Goal: Information Seeking & Learning: Learn about a topic

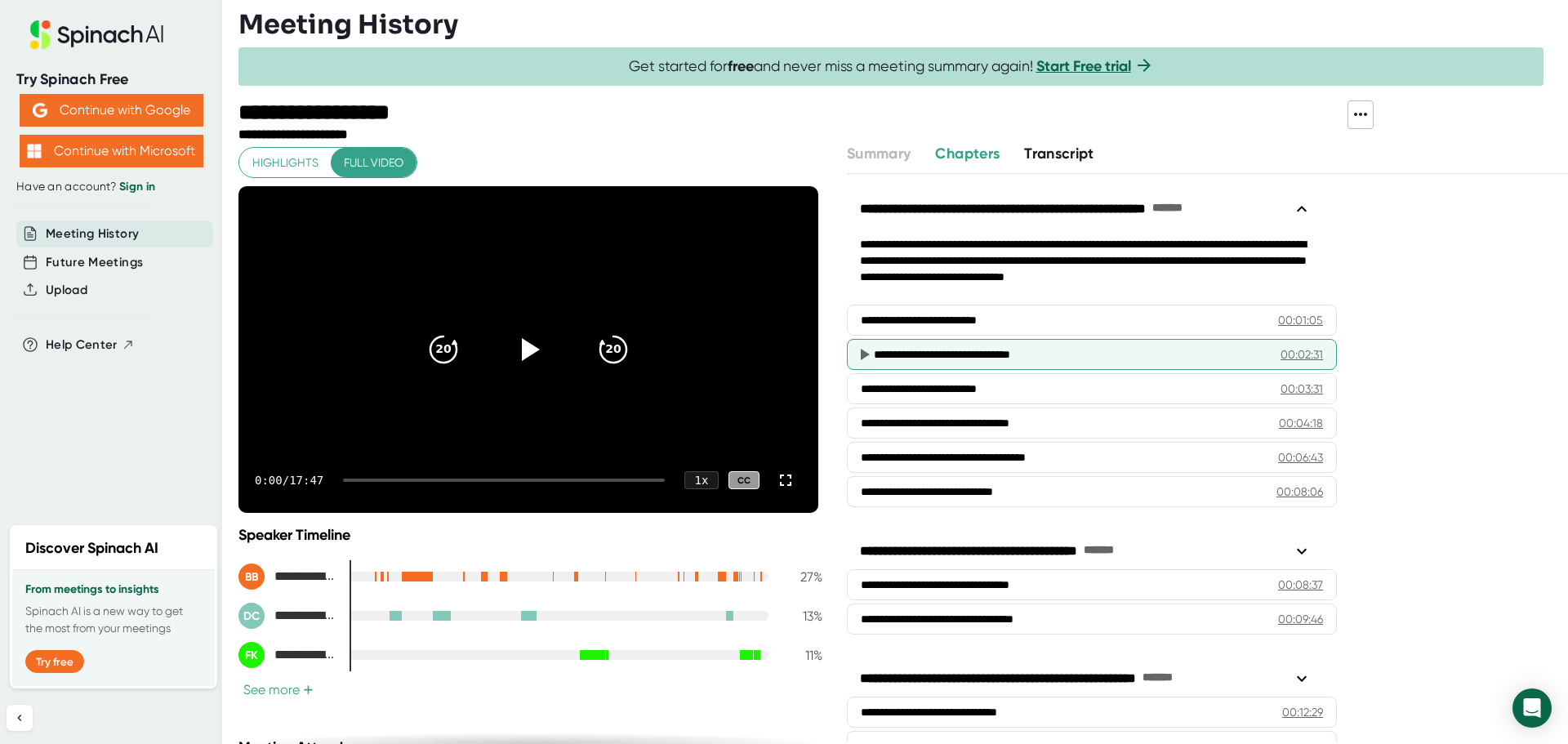
click at [1264, 355] on div "**********" at bounding box center [1092, 354] width 490 height 31
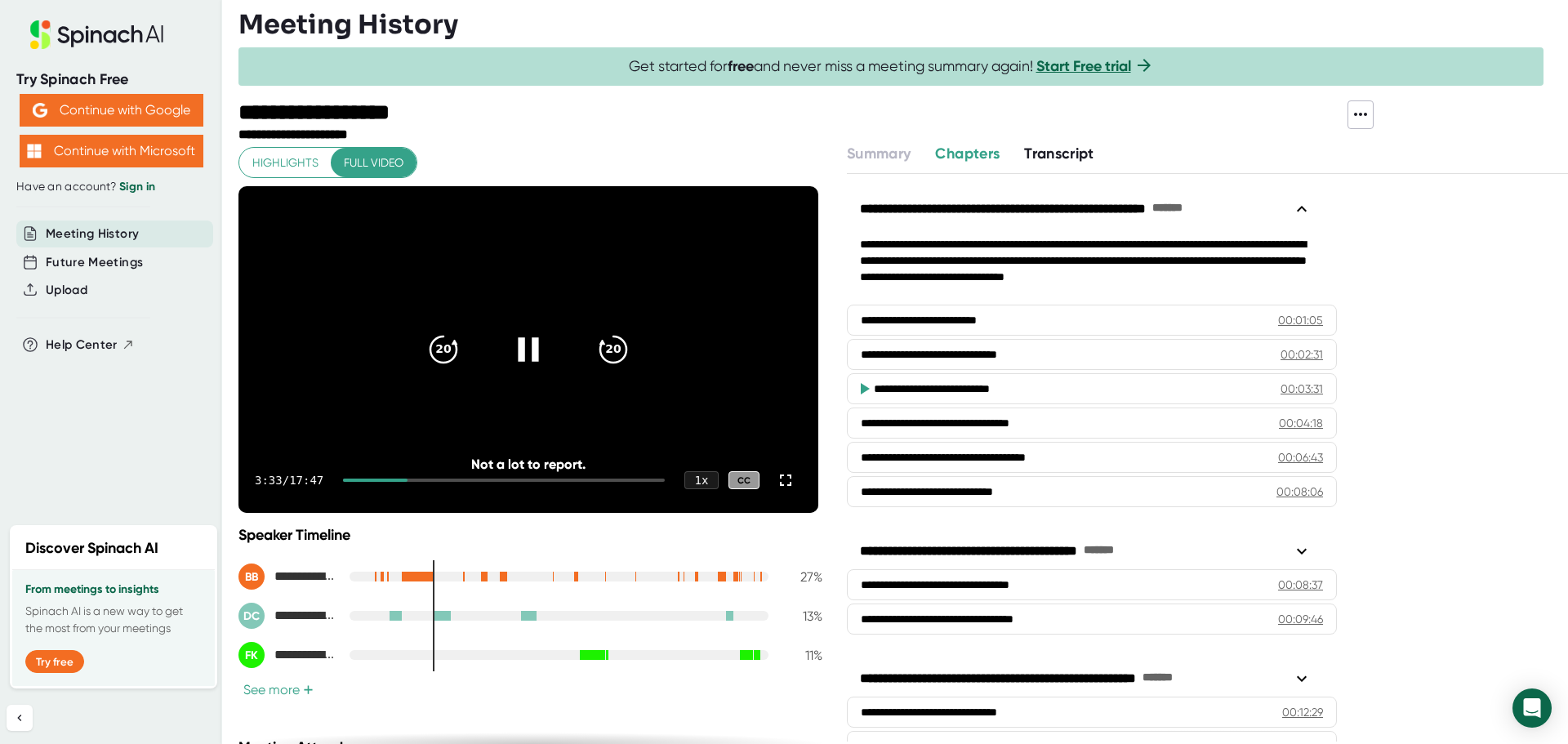
click at [513, 347] on icon at bounding box center [528, 350] width 41 height 41
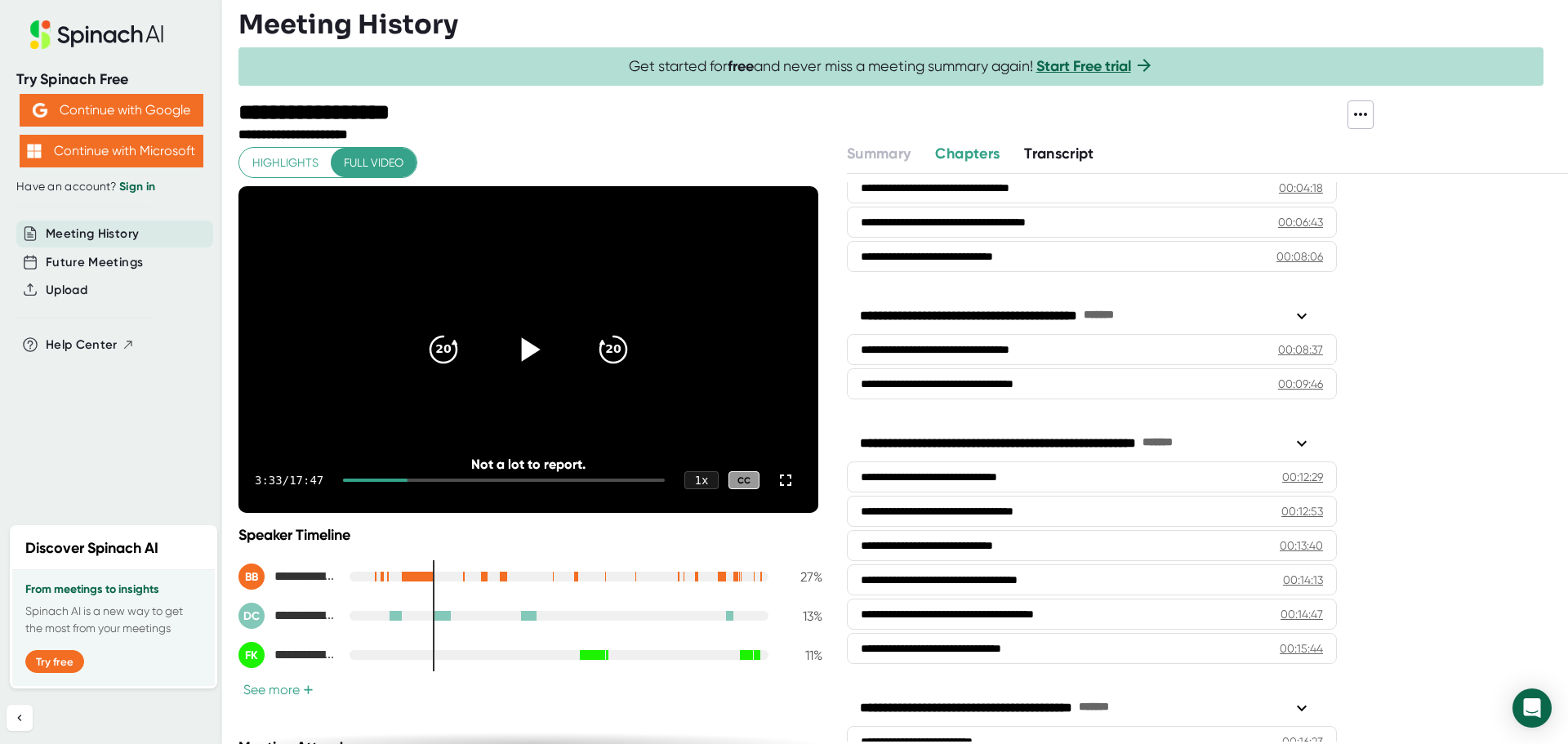
scroll to position [327, 0]
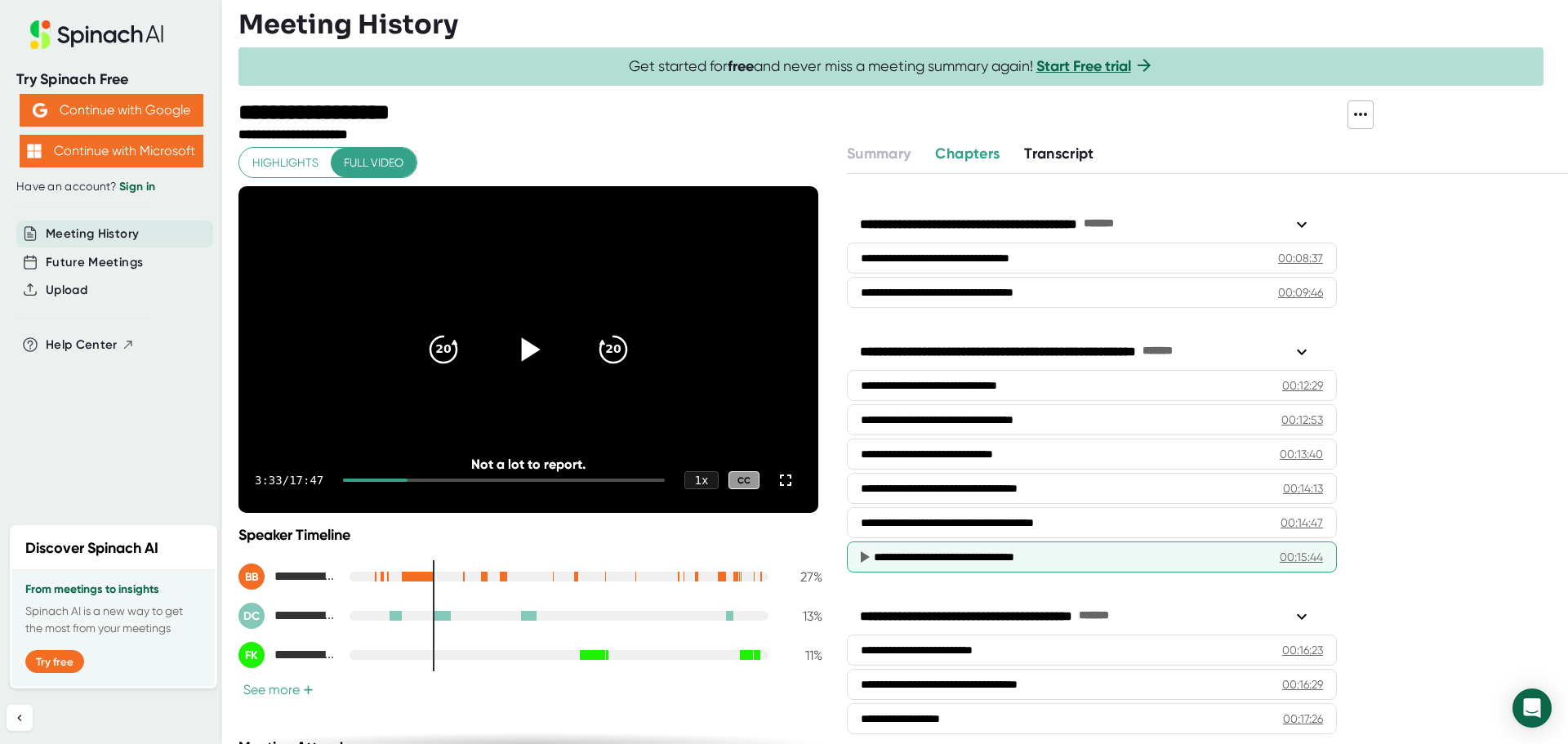
click at [972, 556] on div "**********" at bounding box center [1064, 557] width 382 height 16
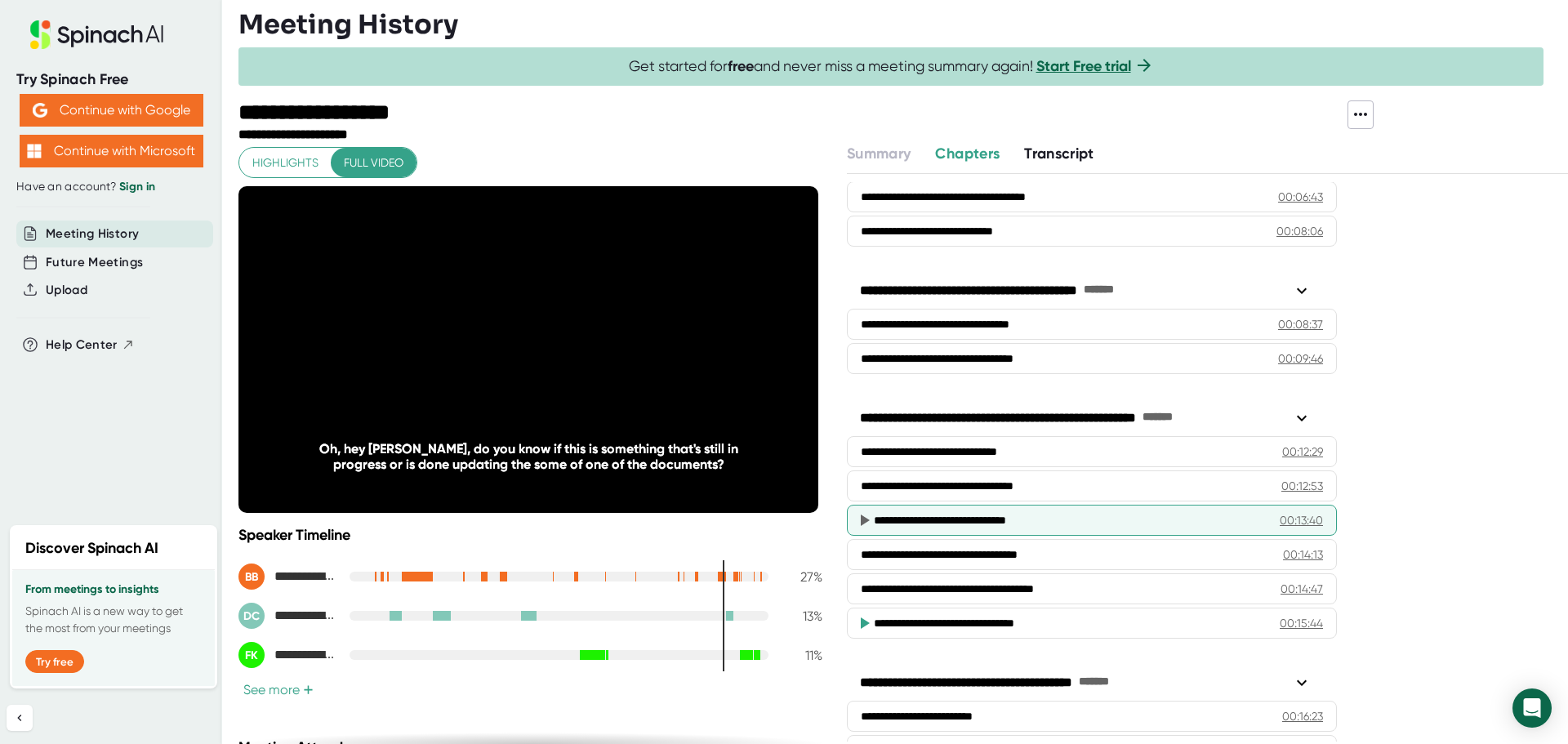
scroll to position [178, 0]
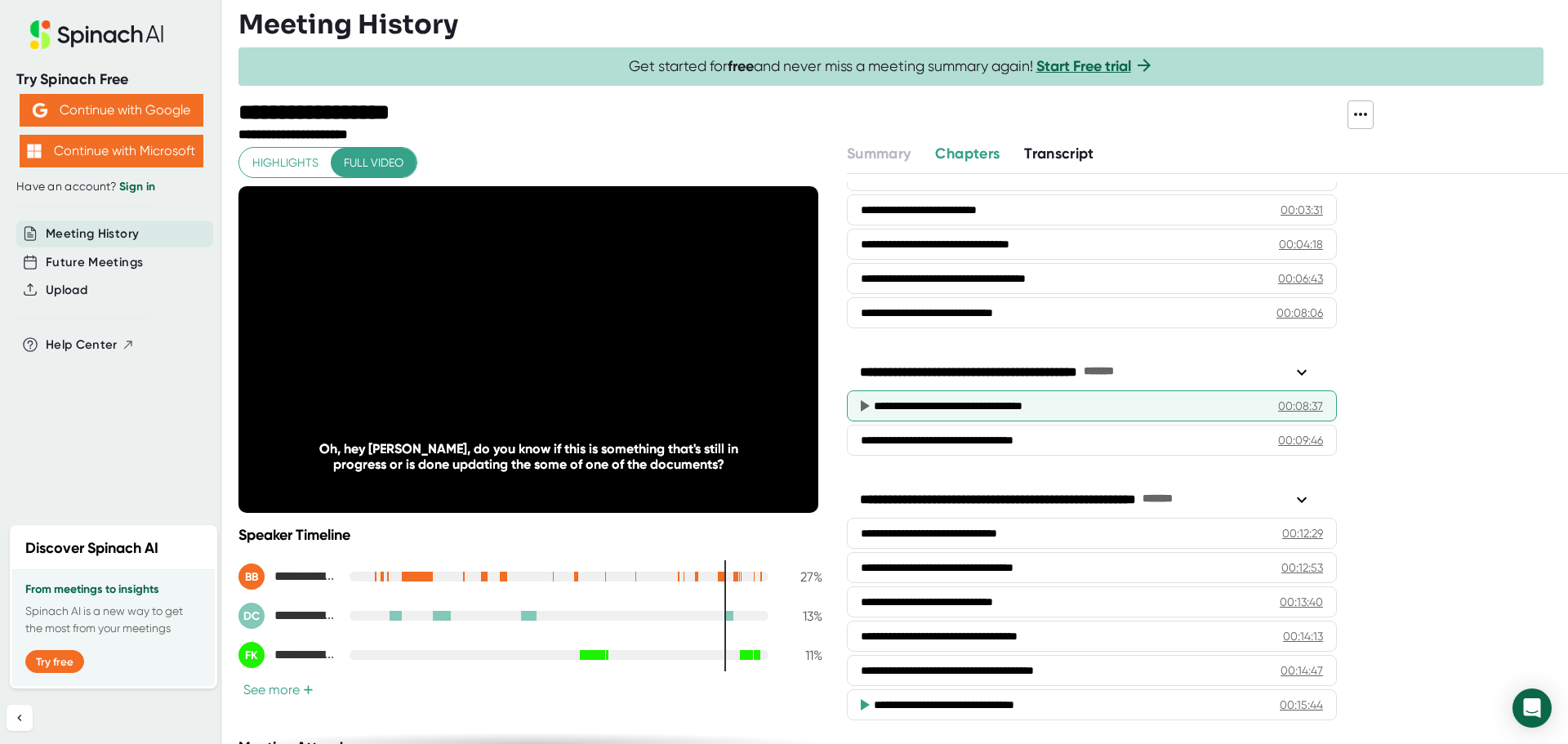
click at [924, 408] on div "**********" at bounding box center [1064, 406] width 379 height 16
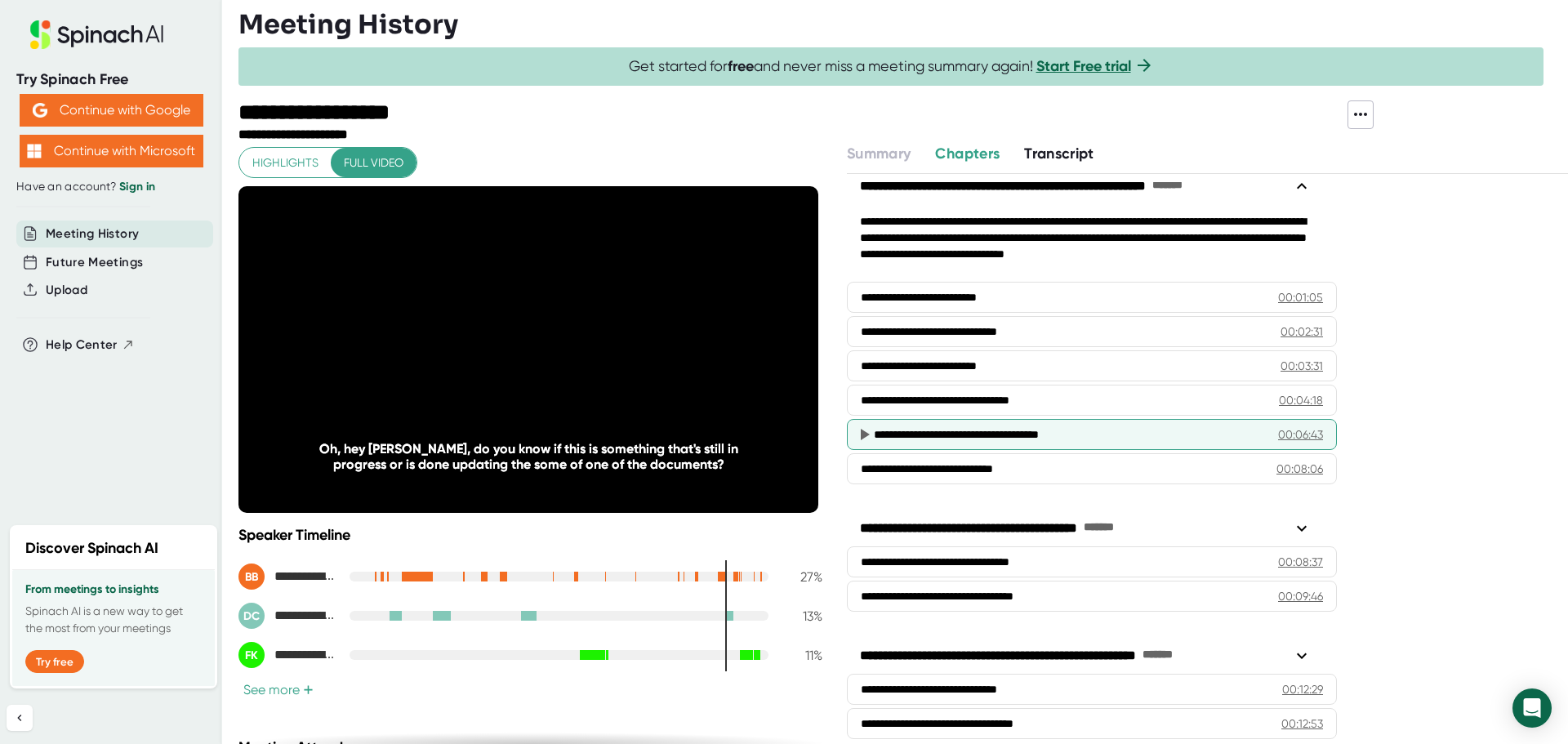
scroll to position [15, 0]
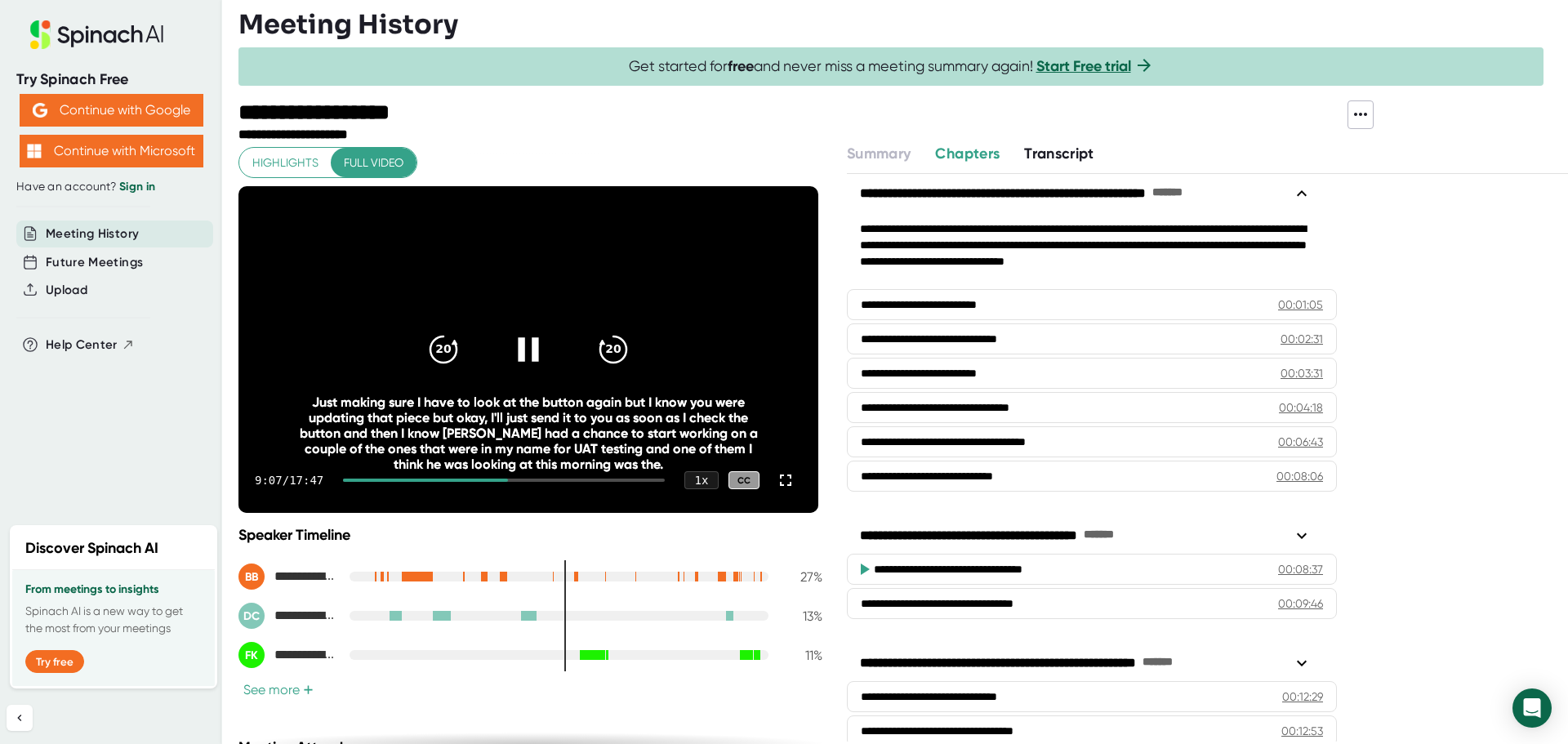
click at [523, 354] on icon at bounding box center [528, 350] width 41 height 41
click at [515, 329] on div at bounding box center [528, 349] width 68 height 68
click at [526, 348] on icon at bounding box center [528, 350] width 41 height 41
click at [511, 359] on icon at bounding box center [528, 350] width 41 height 41
click at [780, 476] on icon at bounding box center [786, 480] width 12 height 12
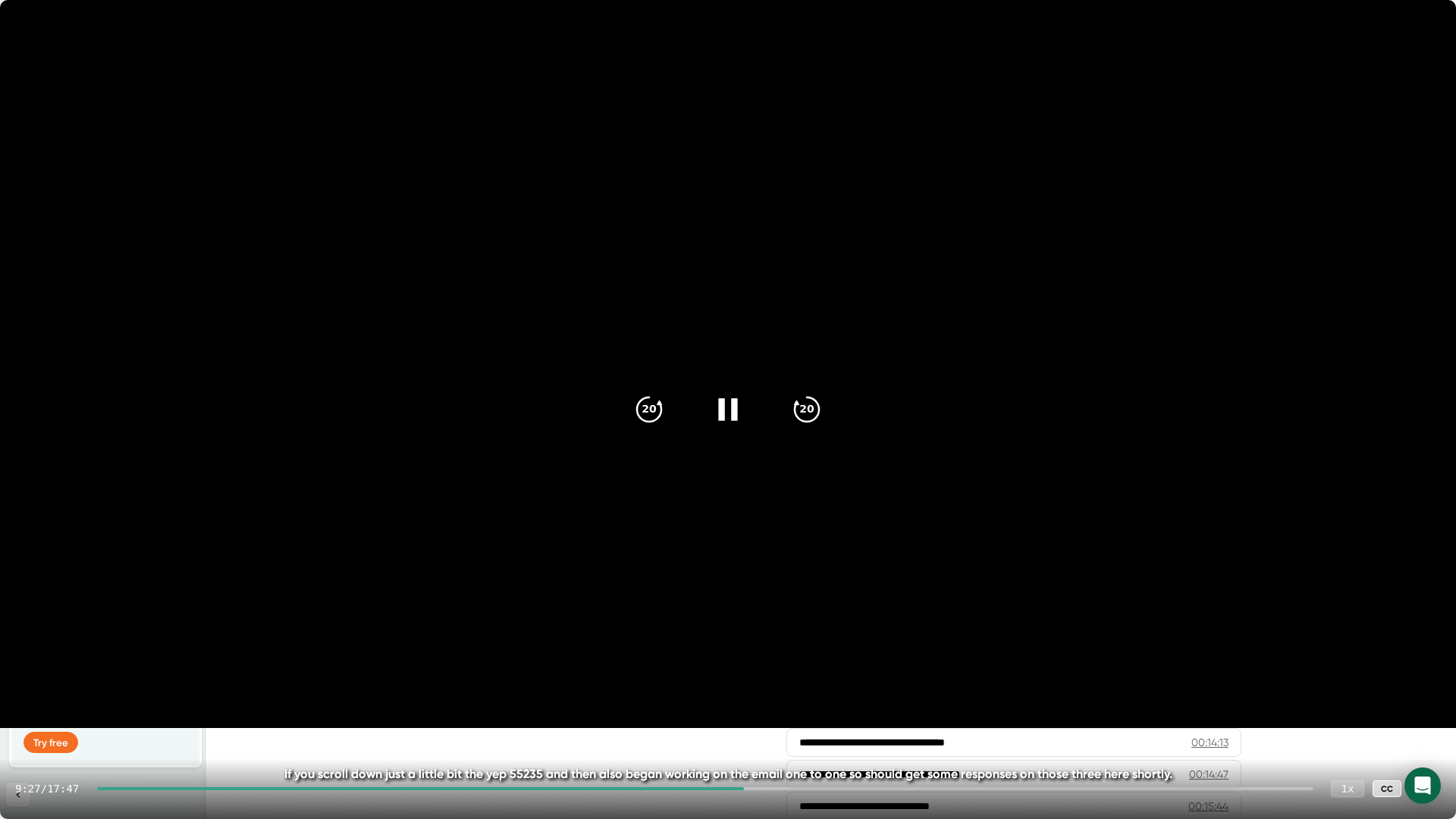
click at [1340, 690] on div "1 x" at bounding box center [1347, 788] width 33 height 18
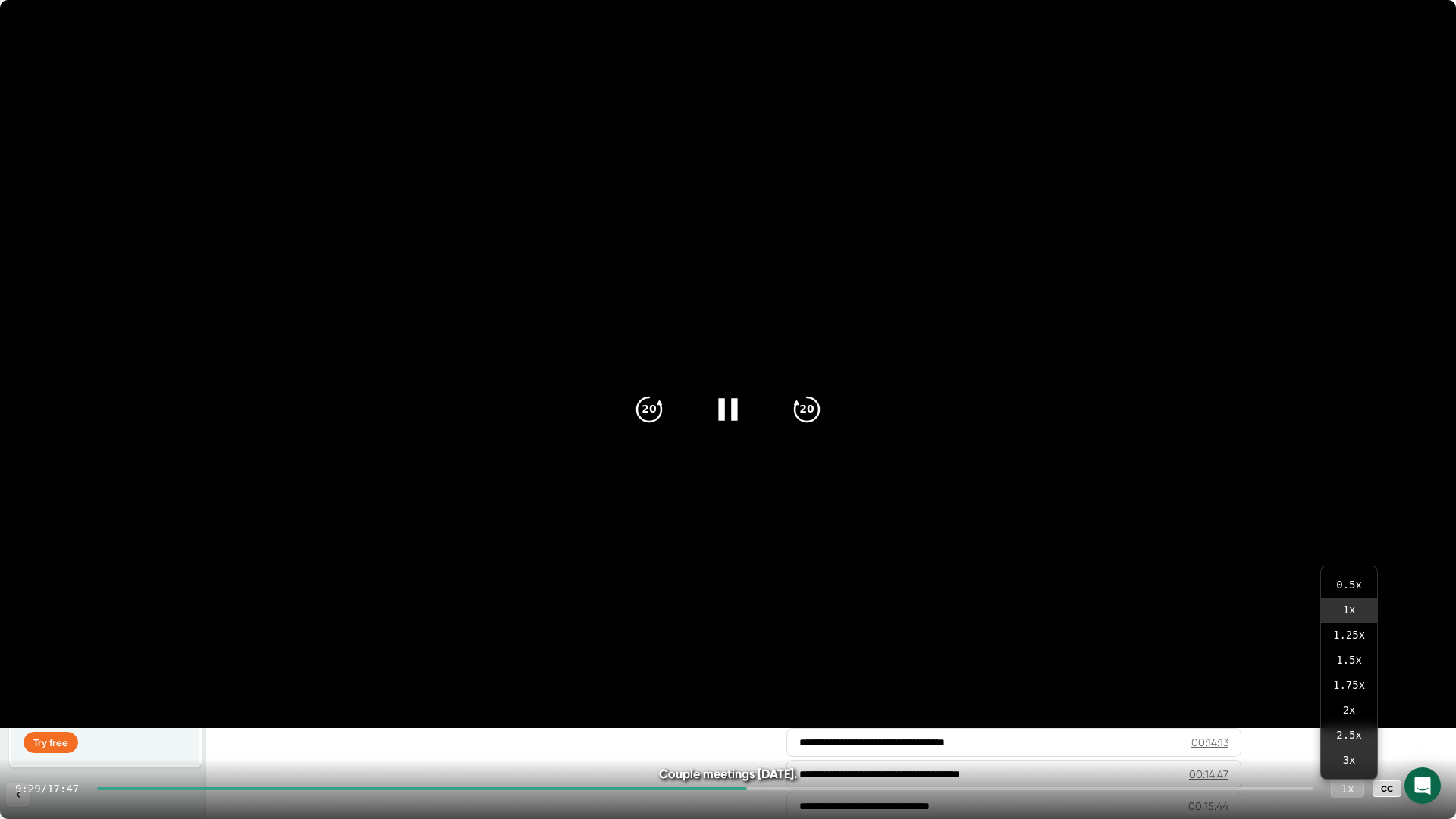
click at [1354, 690] on div "1 x" at bounding box center [1347, 788] width 33 height 18
click at [1345, 690] on div "1 x" at bounding box center [1347, 788] width 33 height 18
click at [1355, 690] on div "1 x" at bounding box center [1347, 788] width 33 height 18
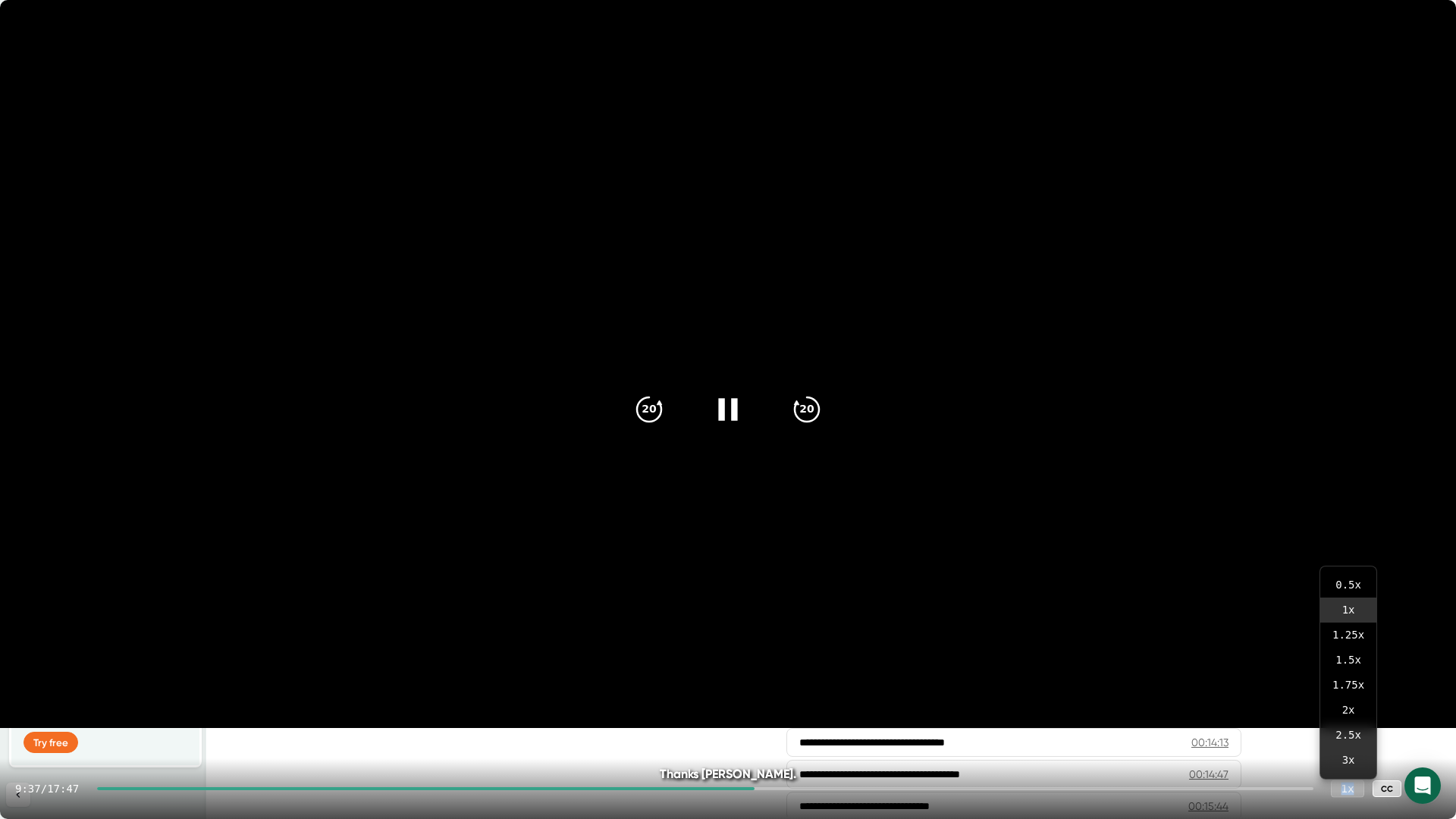
click at [1344, 690] on div "1 x" at bounding box center [1347, 788] width 33 height 18
click at [1349, 690] on div "1 x" at bounding box center [1347, 788] width 33 height 18
click at [1346, 690] on div "1 x" at bounding box center [1347, 788] width 33 height 18
click at [1428, 690] on icon at bounding box center [1426, 789] width 19 height 19
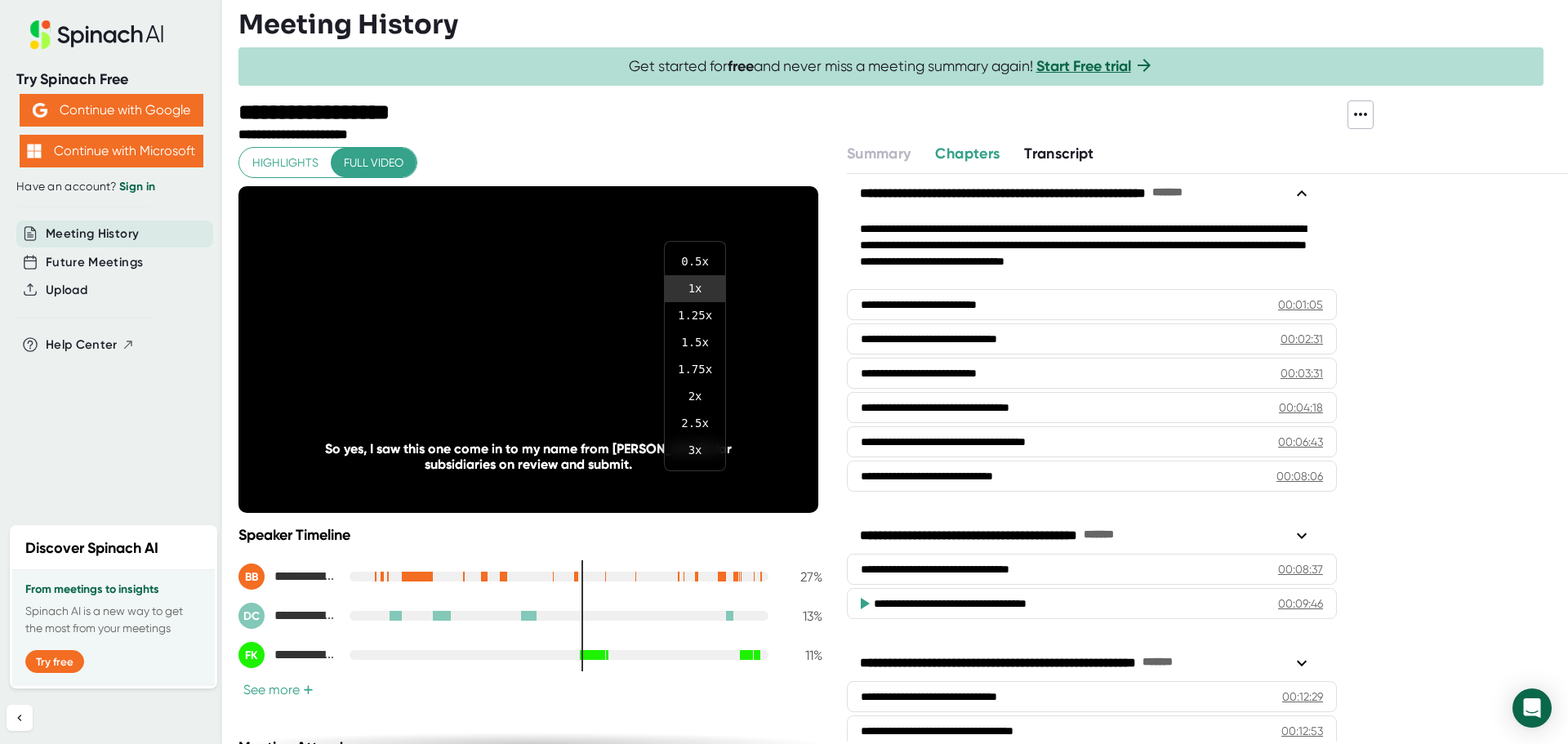
drag, startPoint x: 1427, startPoint y: 404, endPoint x: 1106, endPoint y: 473, distance: 328.3
click at [1425, 405] on div at bounding box center [784, 372] width 1568 height 744
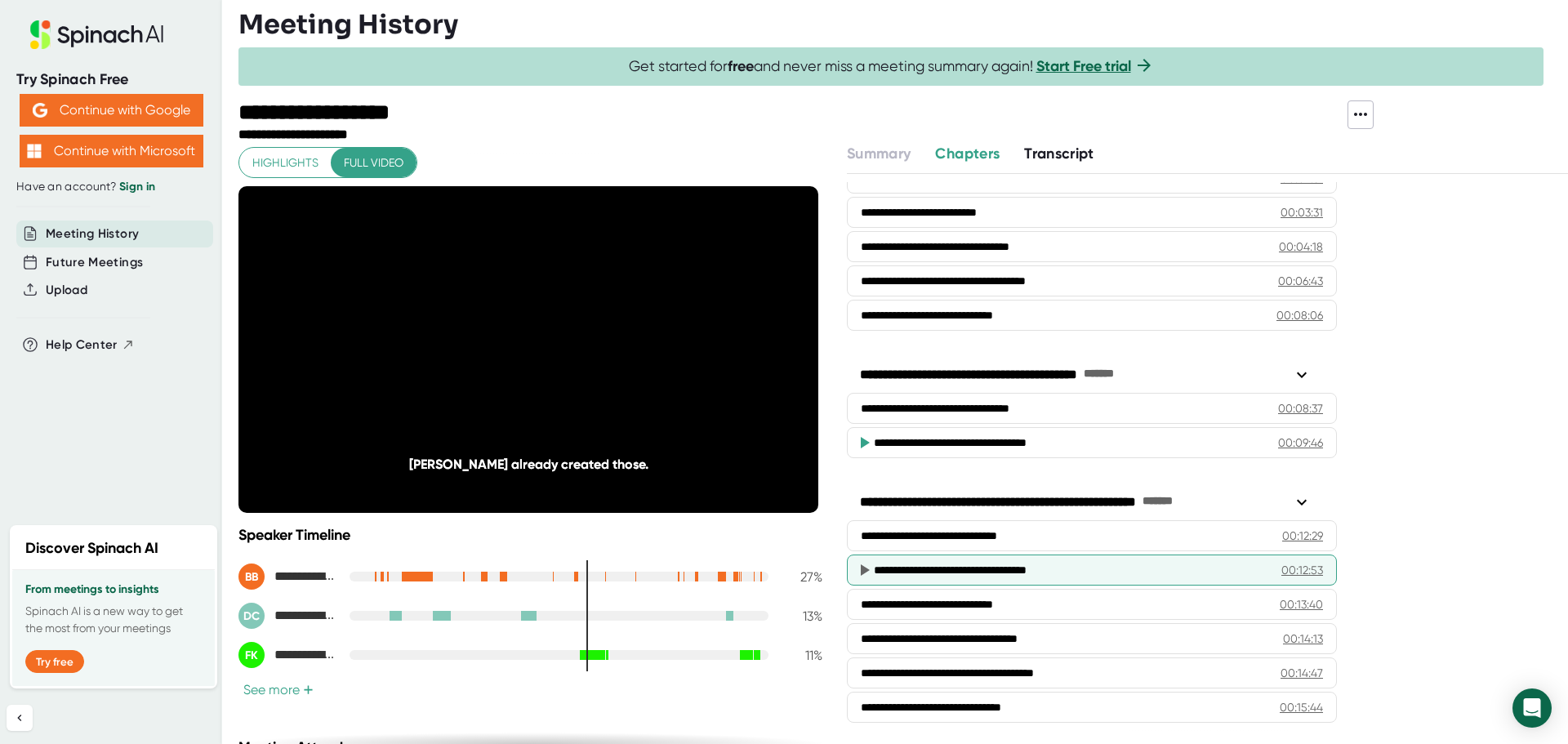
scroll to position [327, 0]
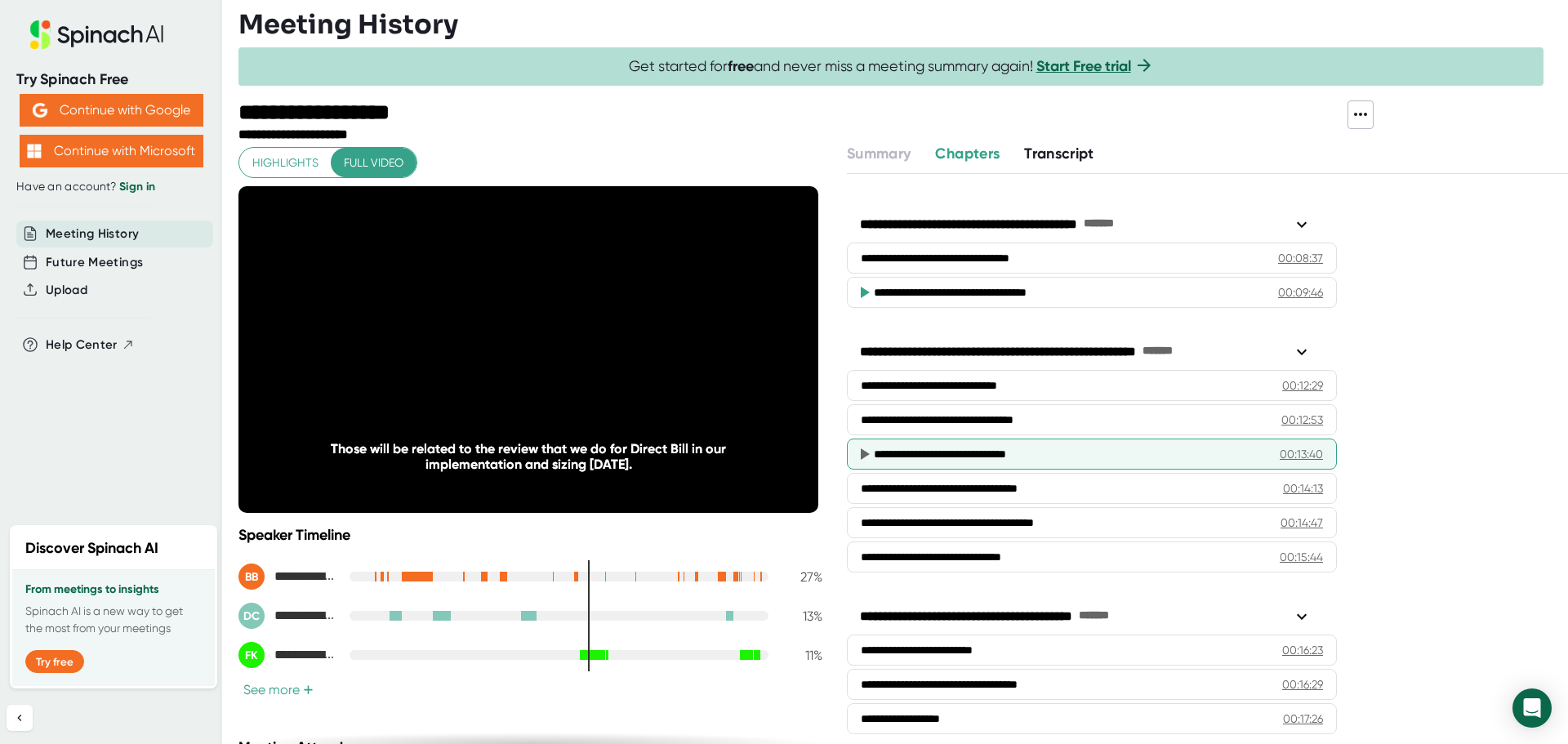
click at [957, 439] on div "**********" at bounding box center [1092, 454] width 490 height 31
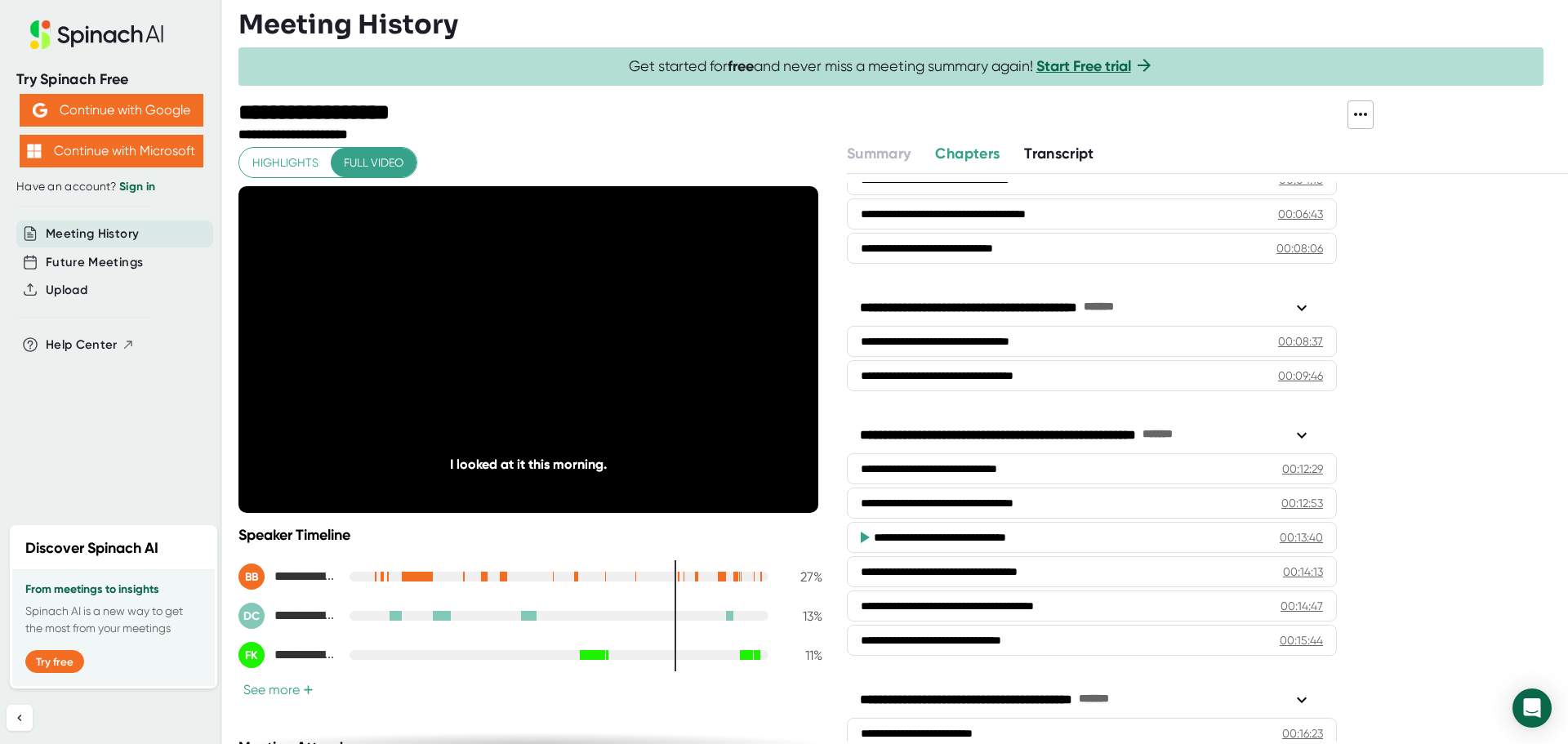
scroll to position [178, 0]
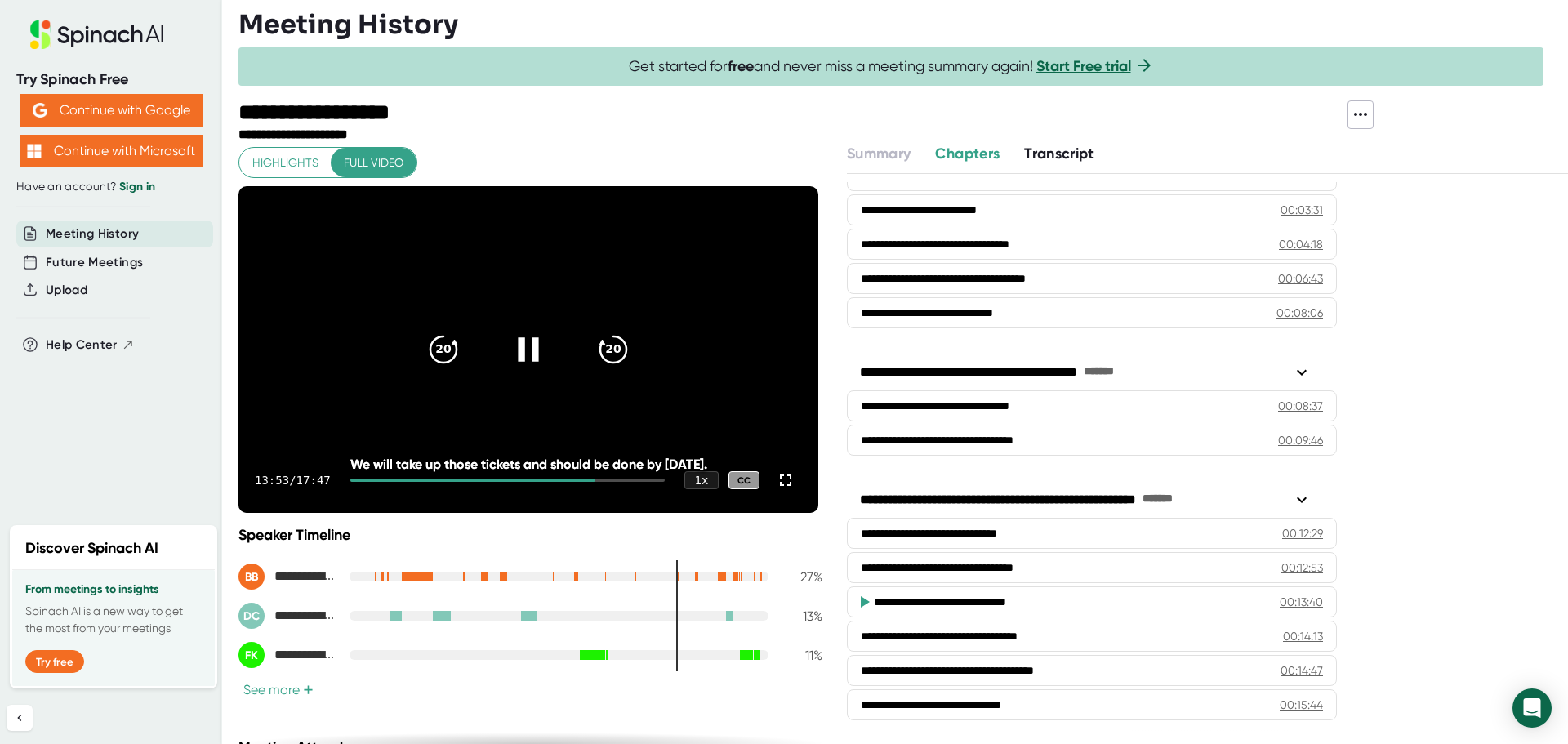
click at [514, 362] on icon at bounding box center [528, 350] width 41 height 41
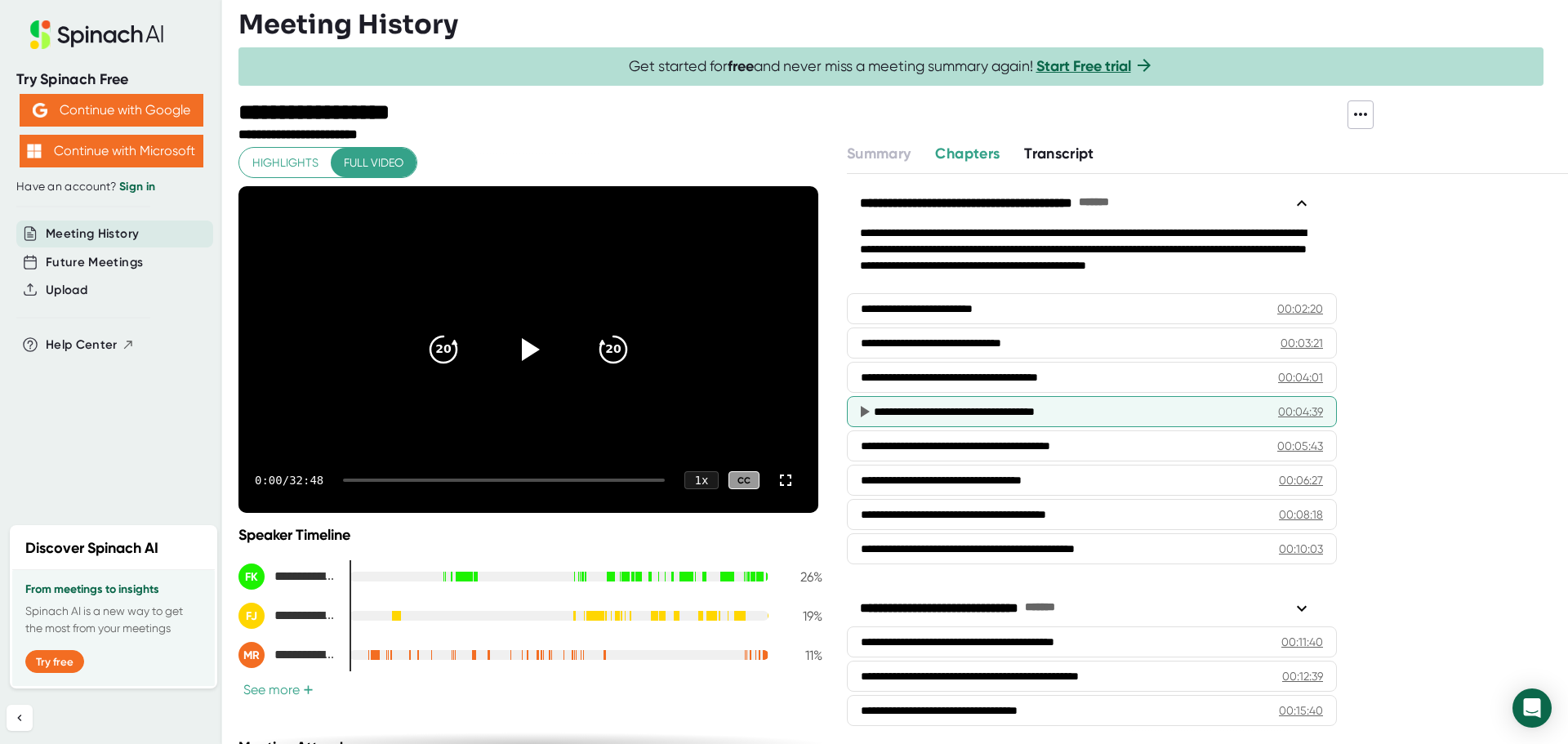
click at [1111, 405] on div "**********" at bounding box center [1063, 412] width 378 height 16
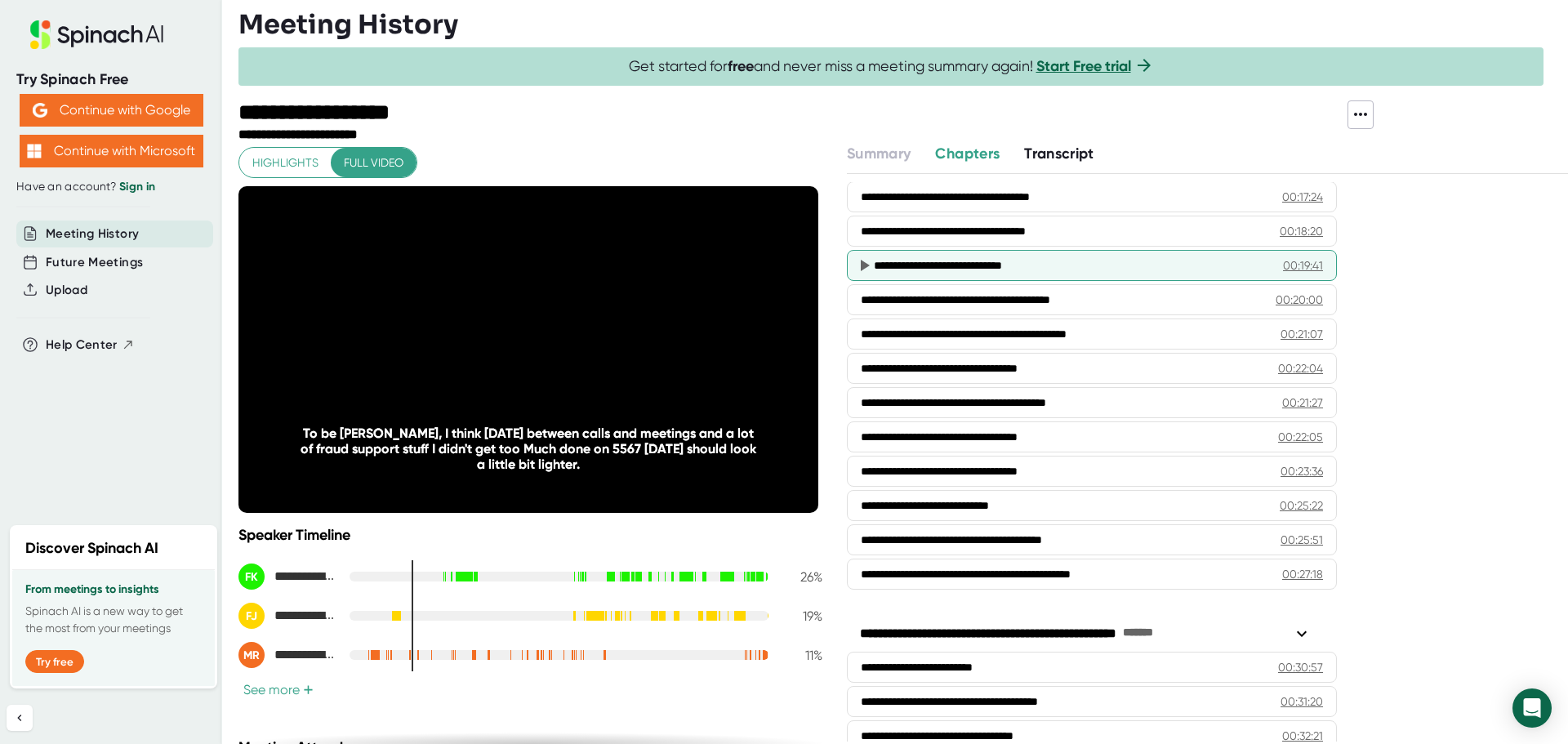
scroll to position [509, 0]
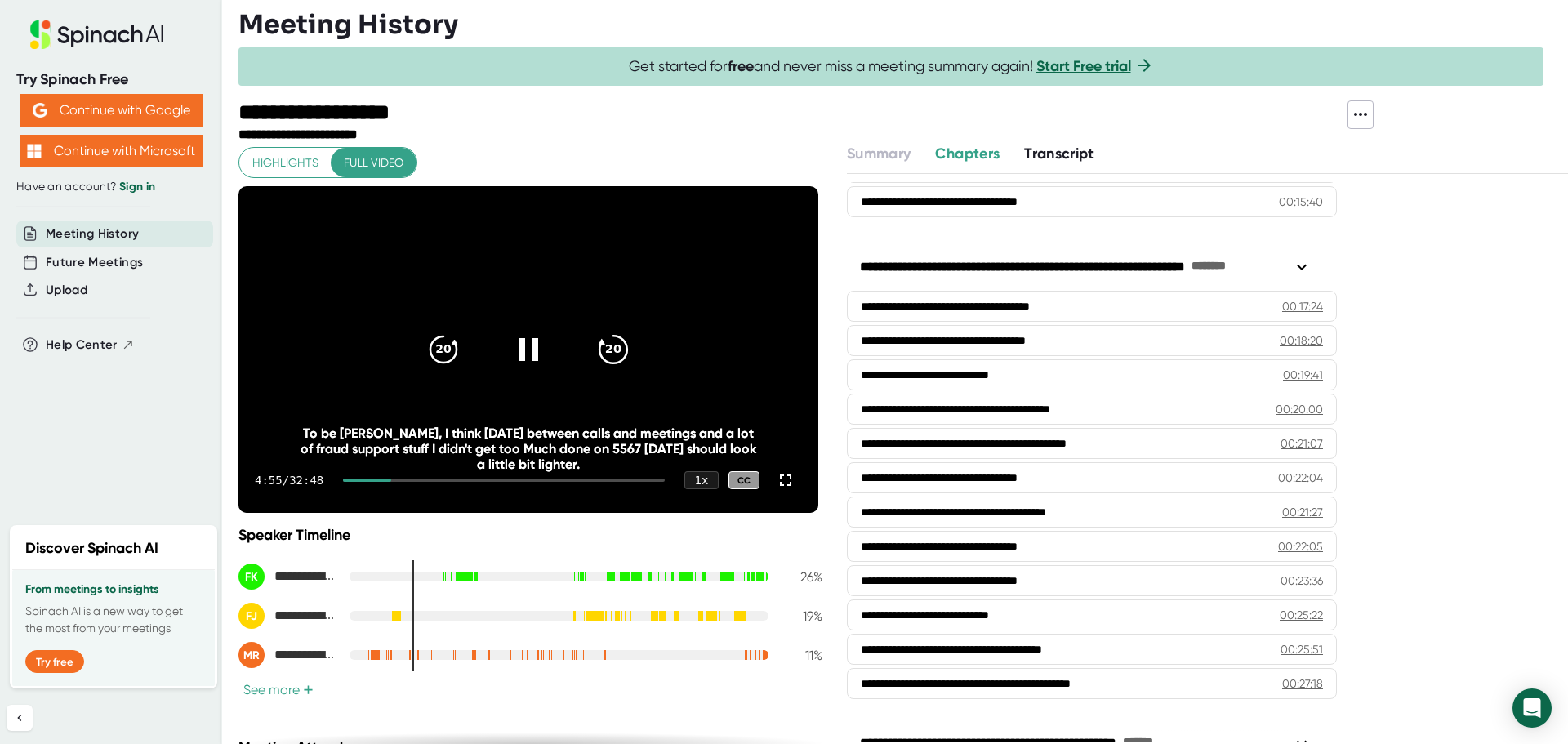
click at [615, 354] on icon "20" at bounding box center [613, 350] width 41 height 41
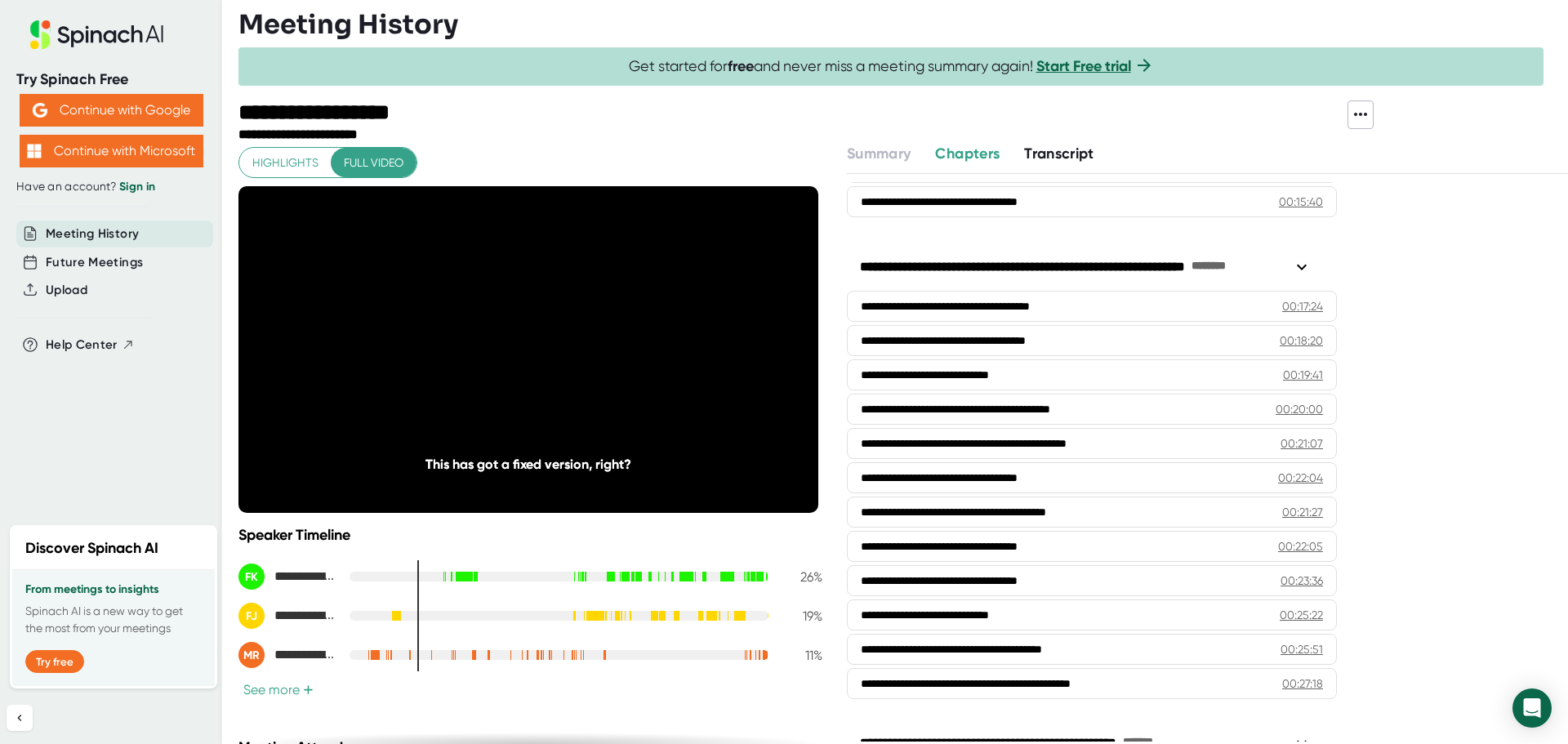
click at [611, 351] on icon "20" at bounding box center [613, 350] width 41 height 41
click at [611, 354] on icon "20" at bounding box center [613, 350] width 41 height 41
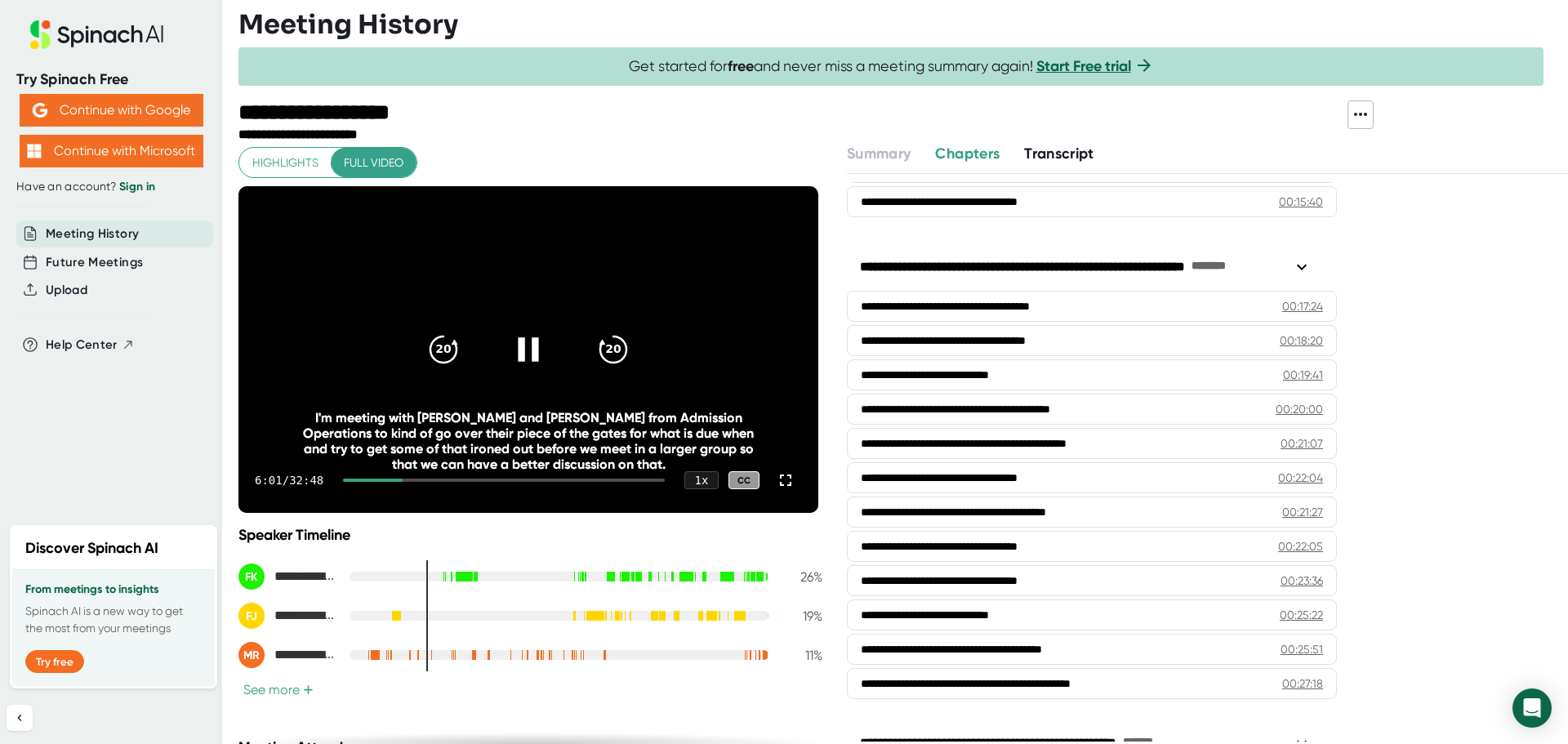
click at [536, 353] on icon at bounding box center [528, 350] width 41 height 41
click at [1078, 158] on span "Transcript" at bounding box center [1059, 154] width 70 height 18
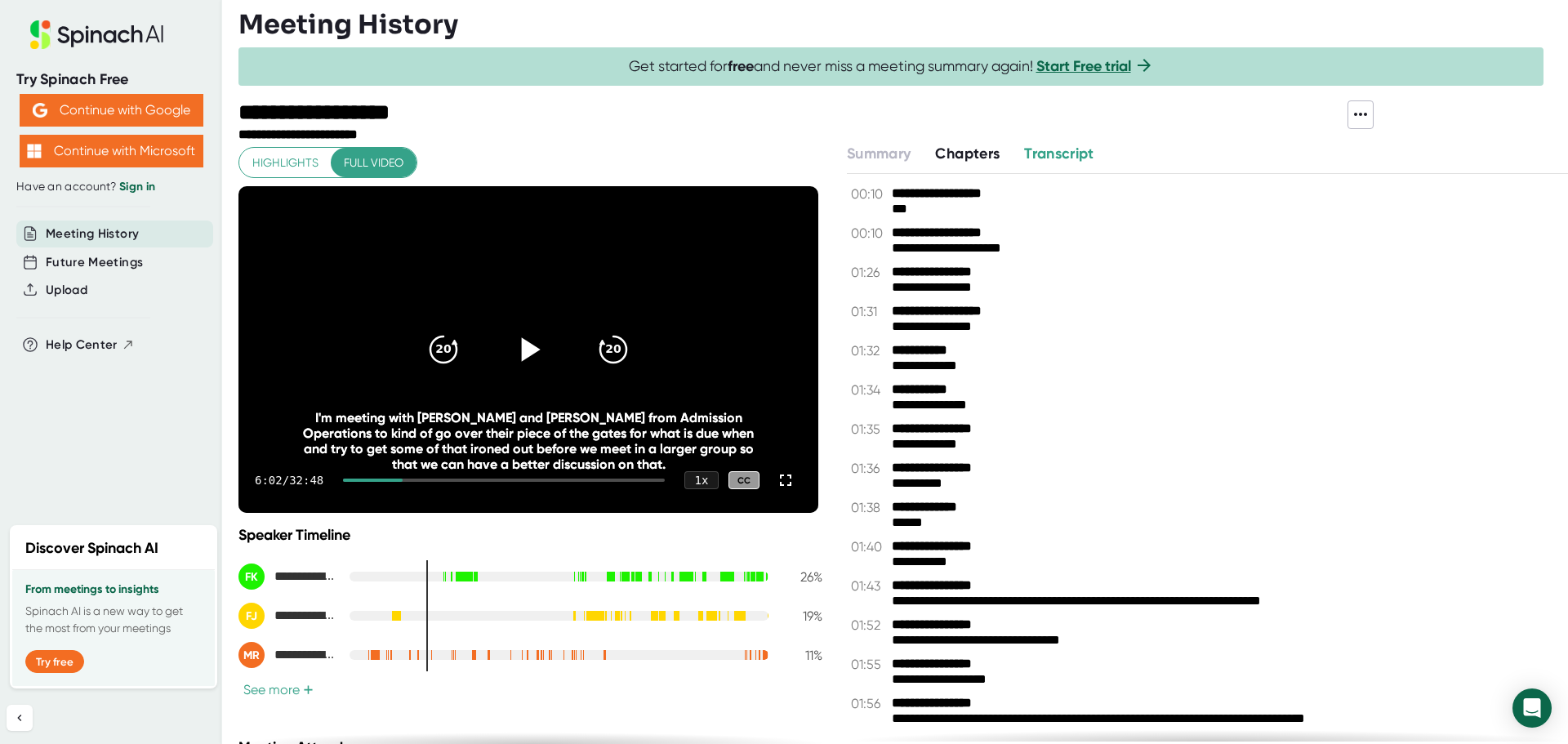
click at [1294, 8] on div "Meeting History" at bounding box center [903, 25] width 1330 height 33
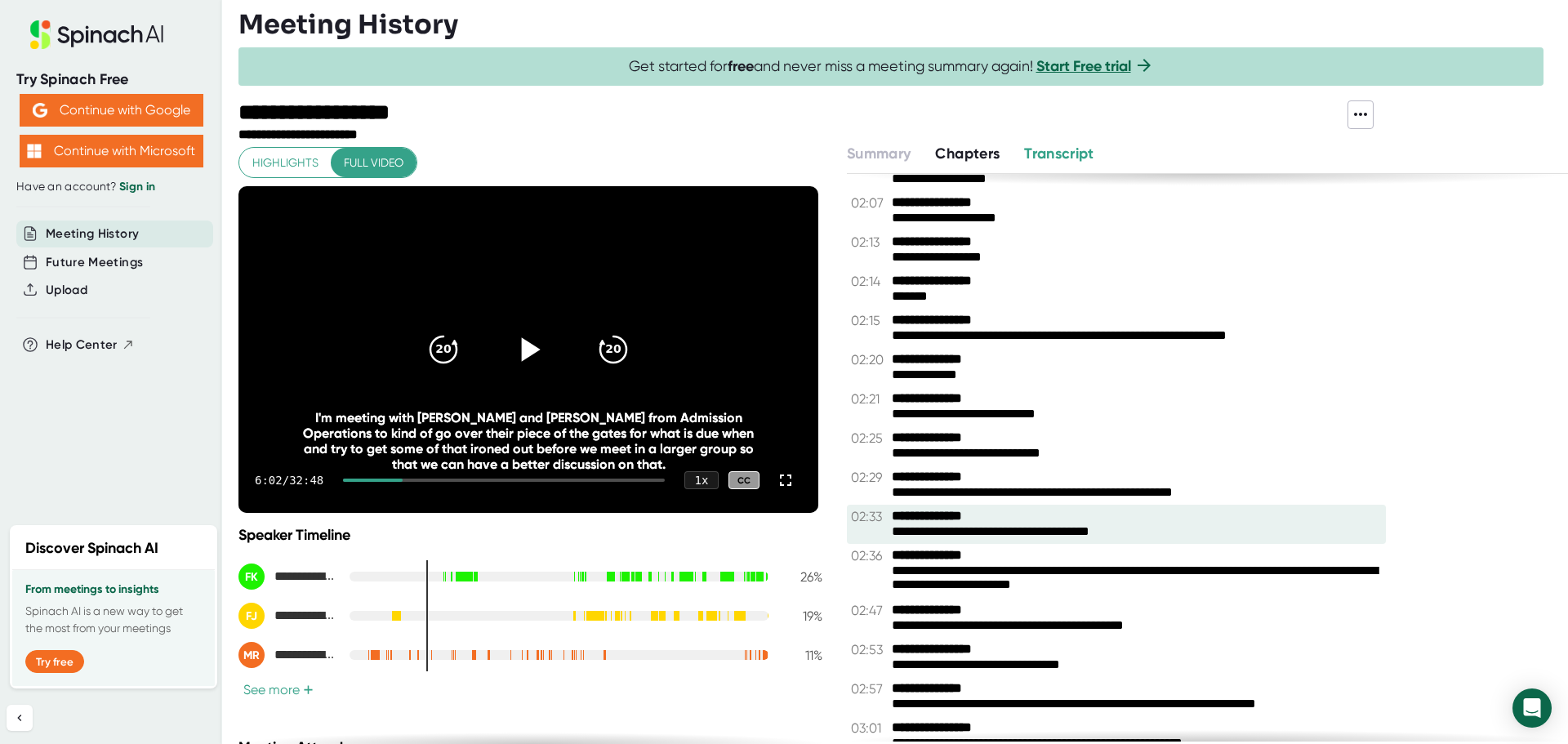
scroll to position [961, 0]
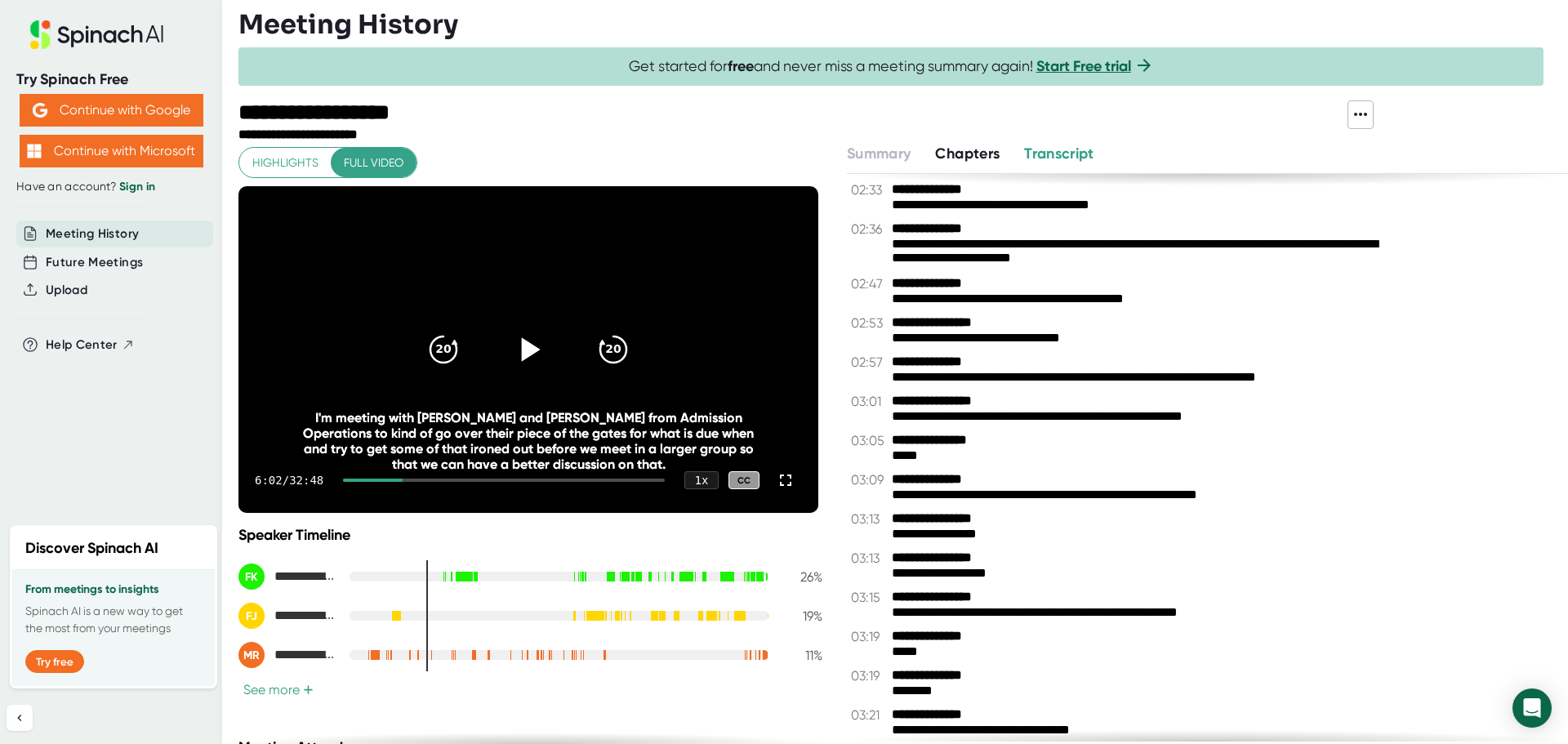
drag, startPoint x: 597, startPoint y: 0, endPoint x: 1282, endPoint y: 0, distance: 685.0
click at [1290, 4] on div "**********" at bounding box center [903, 372] width 1330 height 744
